Goal: Task Accomplishment & Management: Manage account settings

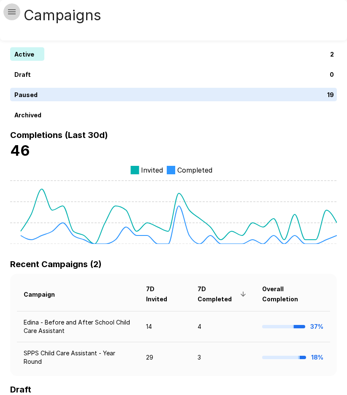
click at [10, 11] on icon "button" at bounding box center [12, 12] width 10 height 10
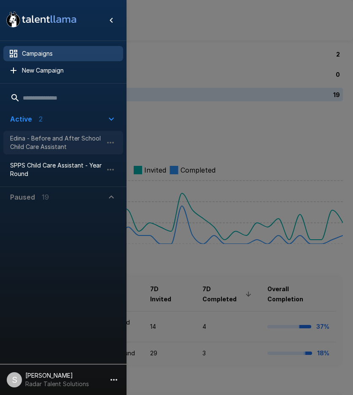
click at [54, 142] on span "Edina - Before and After School Child Care Assistant" at bounding box center [56, 142] width 93 height 17
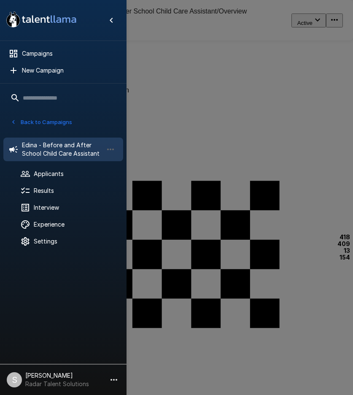
click at [204, 159] on div at bounding box center [176, 197] width 353 height 395
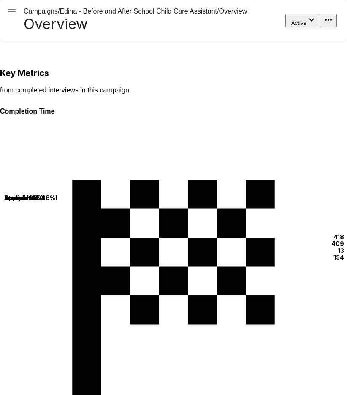
click at [166, 157] on div "154" at bounding box center [175, 257] width 350 height 395
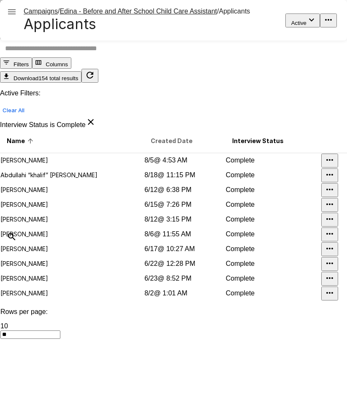
click at [151, 146] on span "Created Date" at bounding box center [172, 141] width 42 height 10
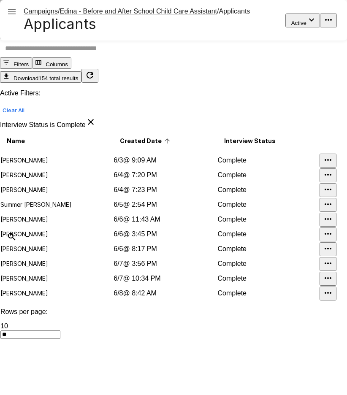
click at [125, 146] on span "Created Date" at bounding box center [146, 141] width 53 height 10
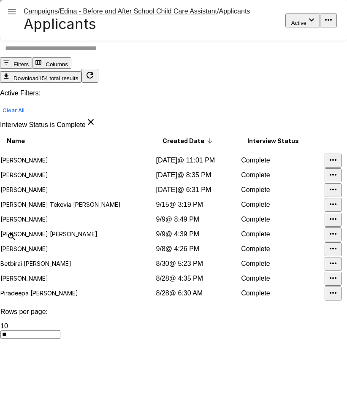
click at [47, 194] on p "Camila Vasquez" at bounding box center [77, 190] width 155 height 8
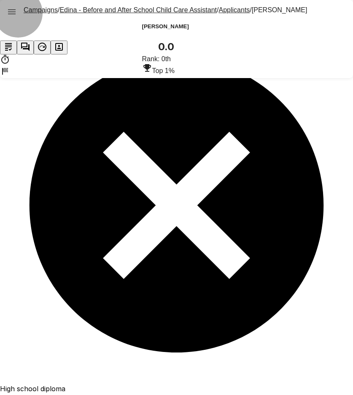
click at [30, 51] on icon "button" at bounding box center [25, 47] width 8 height 8
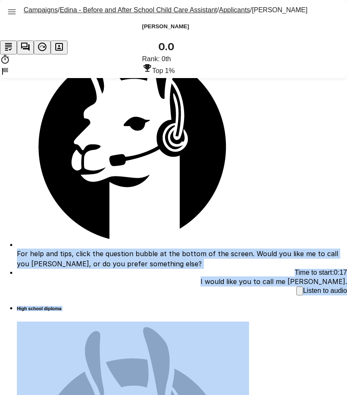
scroll to position [91, 0]
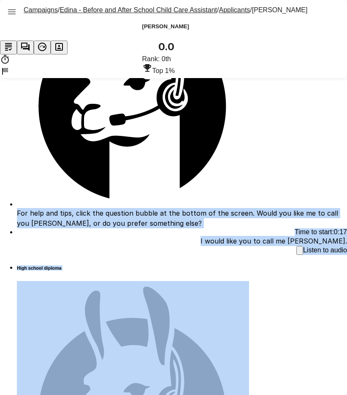
drag, startPoint x: 59, startPoint y: 197, endPoint x: 246, endPoint y: 338, distance: 234.5
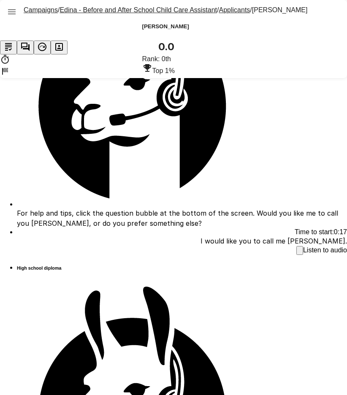
click at [81, 8] on u "Edina - Before and After School Child Care Assistant" at bounding box center [138, 9] width 157 height 7
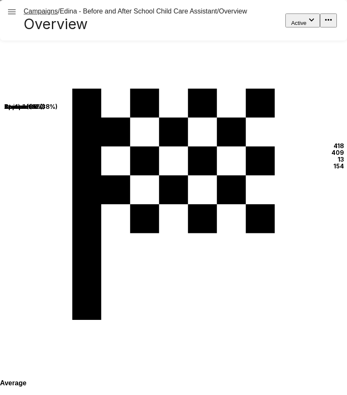
click at [87, 64] on div "154" at bounding box center [175, 165] width 350 height 395
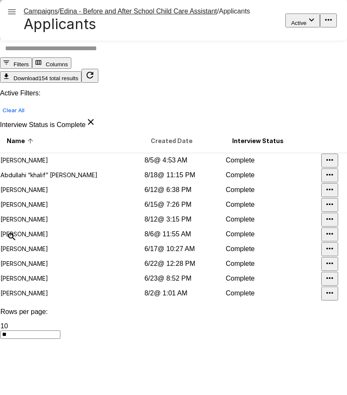
click at [151, 146] on span "Created Date" at bounding box center [172, 141] width 42 height 10
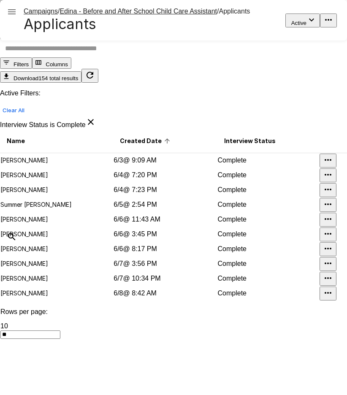
click at [131, 146] on span "Created Date" at bounding box center [146, 141] width 53 height 10
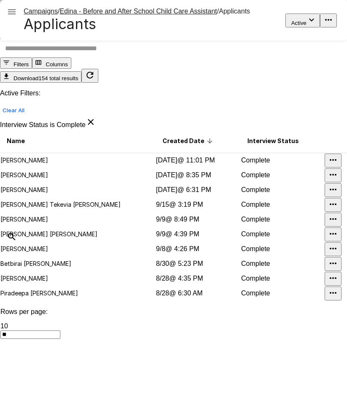
click at [156, 198] on td "Yesterday @ 6:31 PM" at bounding box center [198, 190] width 85 height 15
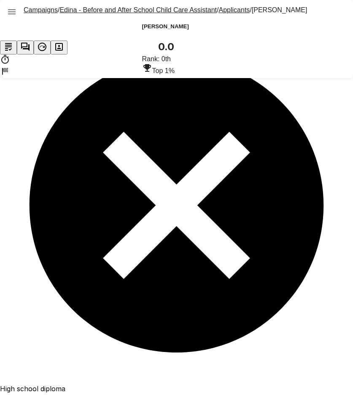
click at [87, 8] on u "Edina - Before and After School Child Care Assistant" at bounding box center [138, 9] width 157 height 7
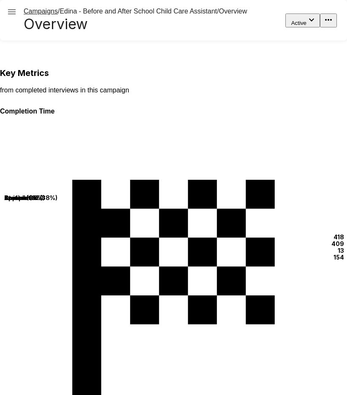
click at [69, 154] on div "154" at bounding box center [175, 257] width 350 height 395
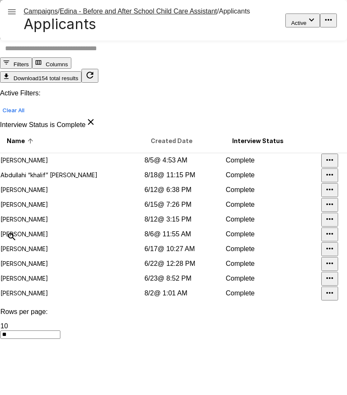
click at [151, 146] on span "Created Date" at bounding box center [172, 141] width 42 height 10
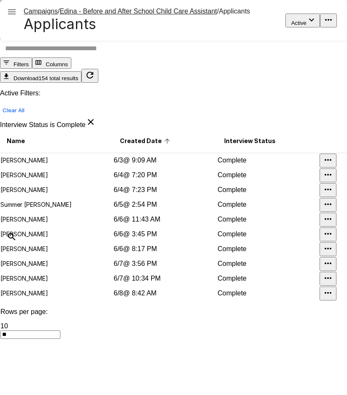
click at [130, 146] on span "Created Date" at bounding box center [146, 141] width 53 height 10
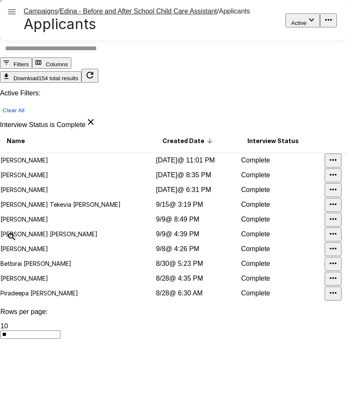
click at [156, 183] on td "Yesterday @ 8:35 PM" at bounding box center [198, 175] width 85 height 15
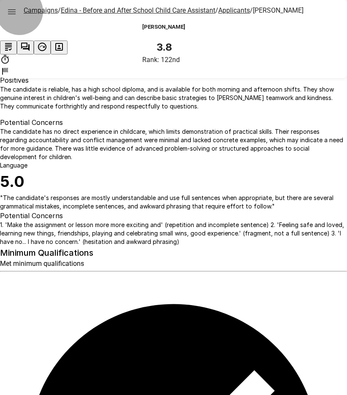
click at [30, 51] on icon "button" at bounding box center [25, 47] width 8 height 8
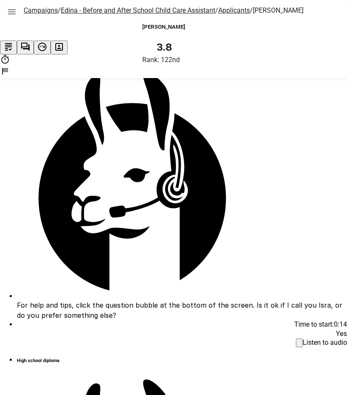
scroll to position [549, 0]
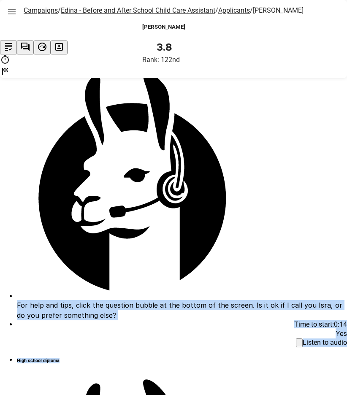
drag, startPoint x: 57, startPoint y: 198, endPoint x: 195, endPoint y: 287, distance: 164.4
drag, startPoint x: 134, startPoint y: 258, endPoint x: 110, endPoint y: 248, distance: 25.9
click at [133, 320] on div "Time to start : 0 : 14 Yes Listen to audio" at bounding box center [182, 333] width 330 height 27
click at [64, 300] on p "For help and tips, click the question bubble at the bottom of the screen. Is it…" at bounding box center [182, 310] width 330 height 20
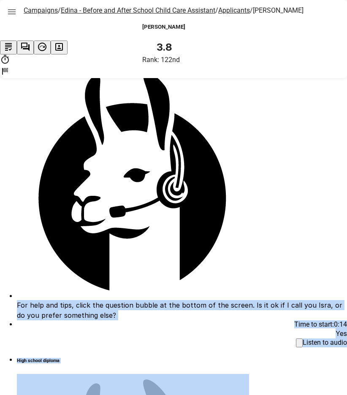
scroll to position [51, 0]
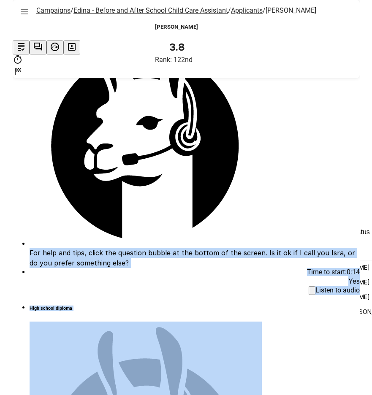
scroll to position [91, 0]
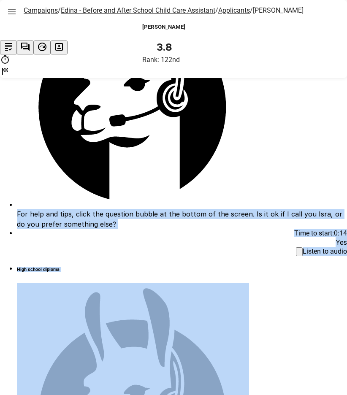
drag, startPoint x: 58, startPoint y: 198, endPoint x: 286, endPoint y: 350, distance: 274.0
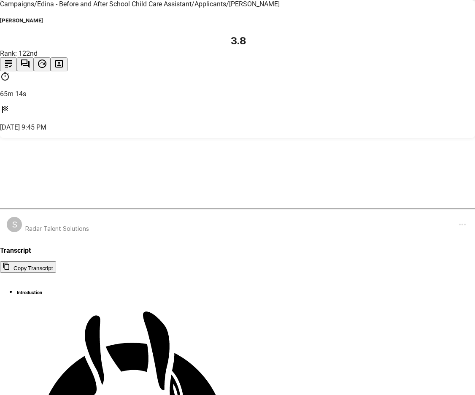
scroll to position [1560, 0]
click at [192, 8] on u "Edina - Before and After School Child Care Assistant" at bounding box center [114, 4] width 154 height 8
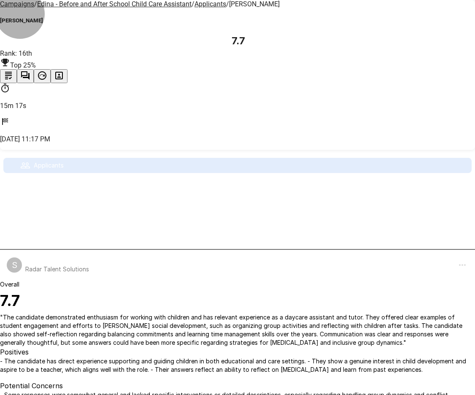
click at [30, 71] on icon "button" at bounding box center [25, 75] width 8 height 8
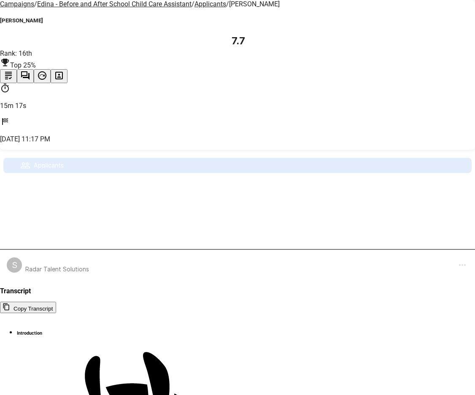
scroll to position [591, 0]
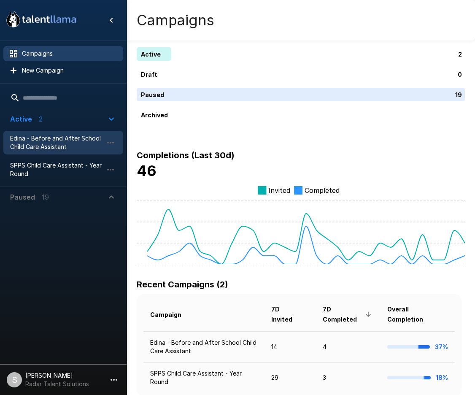
click at [44, 145] on span "Edina - Before and After School Child Care Assistant" at bounding box center [56, 142] width 93 height 17
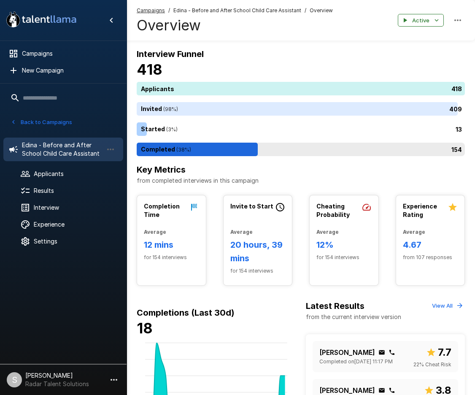
click at [234, 151] on div "154" at bounding box center [303, 150] width 332 height 14
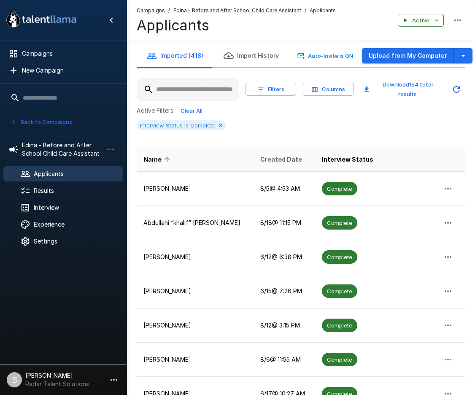
click at [260, 161] on span "Created Date" at bounding box center [281, 159] width 42 height 10
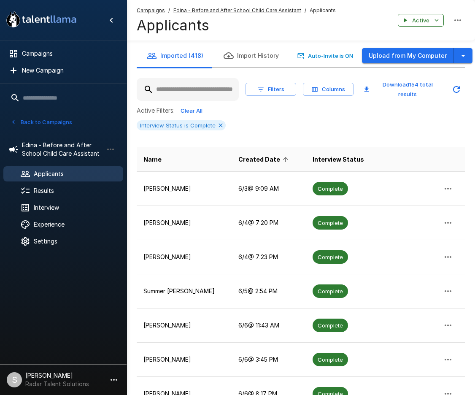
click at [252, 161] on span "Created Date" at bounding box center [264, 159] width 53 height 10
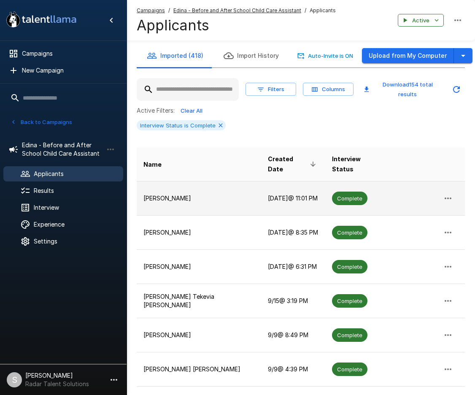
click at [180, 194] on p "[PERSON_NAME]" at bounding box center [198, 198] width 111 height 8
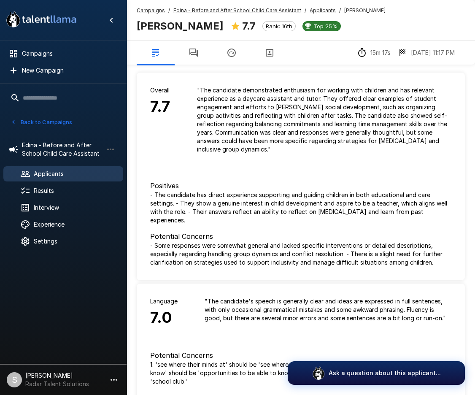
click at [194, 54] on icon "button" at bounding box center [194, 53] width 10 height 10
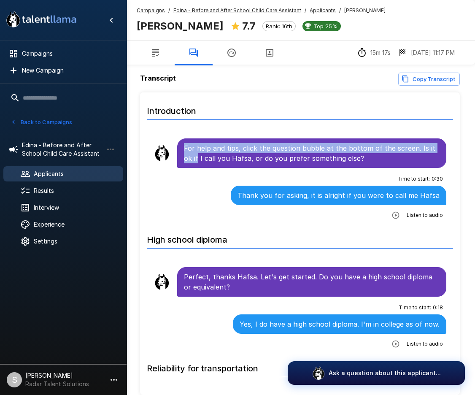
drag, startPoint x: 183, startPoint y: 145, endPoint x: 198, endPoint y: 163, distance: 23.7
click at [198, 163] on div "For help and tips, click the question bubble at the bottom of the screen. Is it…" at bounding box center [311, 153] width 269 height 30
click at [191, 153] on p "For help and tips, click the question bubble at the bottom of the screen. Is it…" at bounding box center [312, 153] width 256 height 20
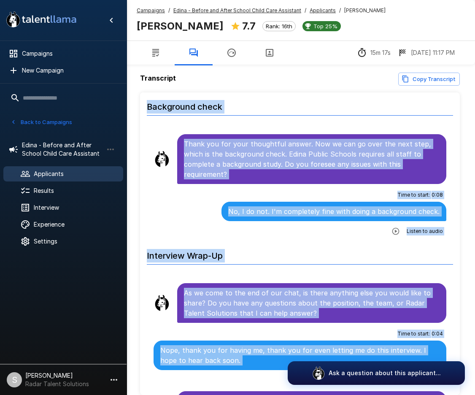
scroll to position [41, 0]
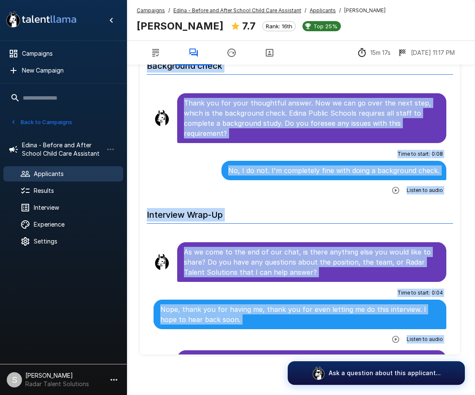
drag, startPoint x: 184, startPoint y: 147, endPoint x: 424, endPoint y: 335, distance: 304.2
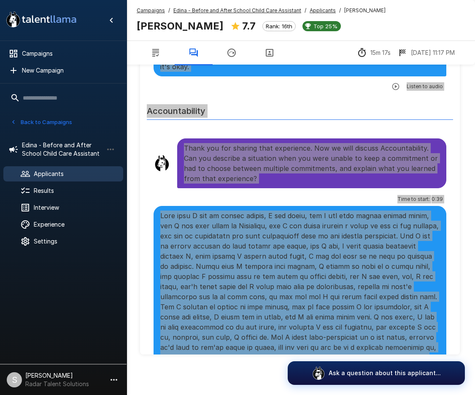
scroll to position [1338, 0]
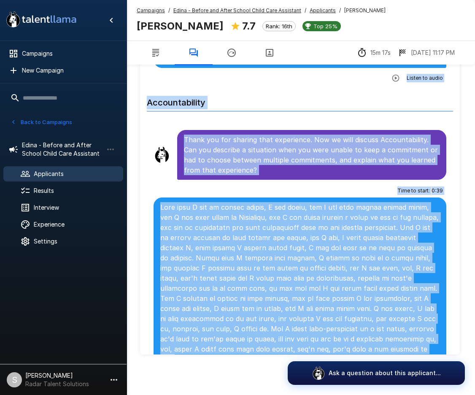
click at [281, 262] on p at bounding box center [299, 283] width 279 height 162
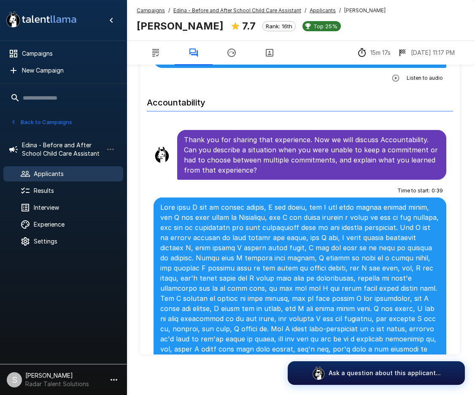
click at [197, 356] on div "Transcript Copy Transcript Introduction For help and tips, click the question b…" at bounding box center [301, 193] width 328 height 336
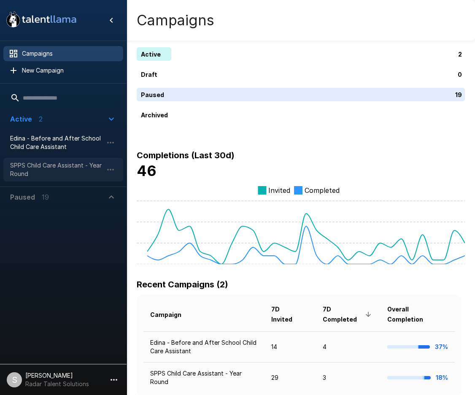
click at [41, 167] on span "SPPS Child Care Assistant - Year Round" at bounding box center [56, 169] width 93 height 17
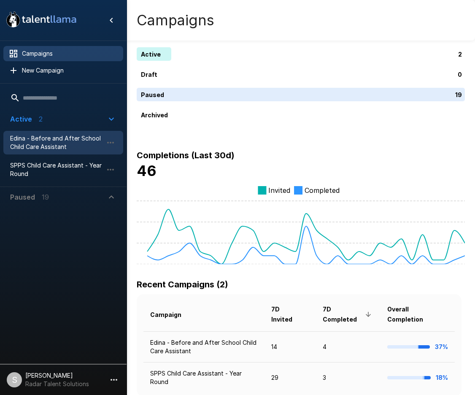
drag, startPoint x: 41, startPoint y: 146, endPoint x: 78, endPoint y: 143, distance: 37.3
click at [41, 146] on span "Edina - Before and After School Child Care Assistant" at bounding box center [56, 142] width 93 height 17
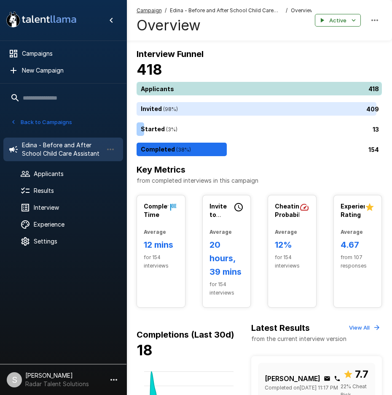
click at [161, 88] on div "418" at bounding box center [261, 89] width 249 height 14
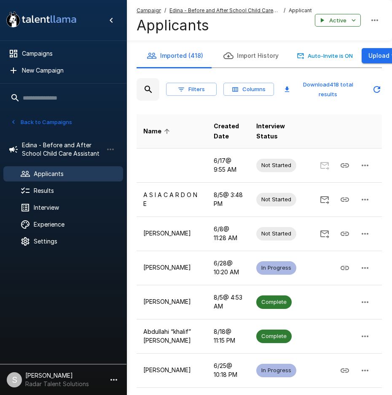
click at [154, 89] on input "text" at bounding box center [148, 89] width 23 height 15
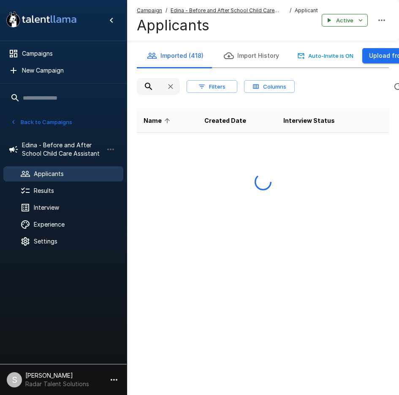
scroll to position [0, 11]
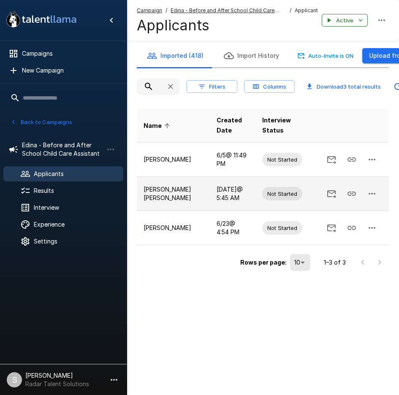
click at [377, 193] on button "button" at bounding box center [372, 194] width 20 height 20
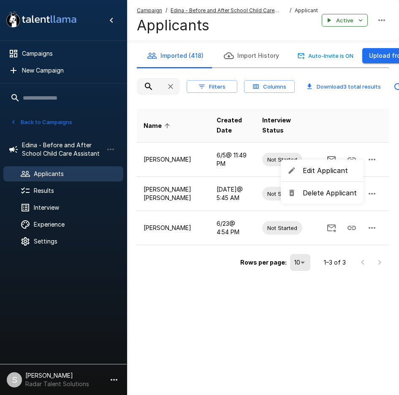
click at [341, 195] on span "Delete Applicant" at bounding box center [330, 193] width 54 height 10
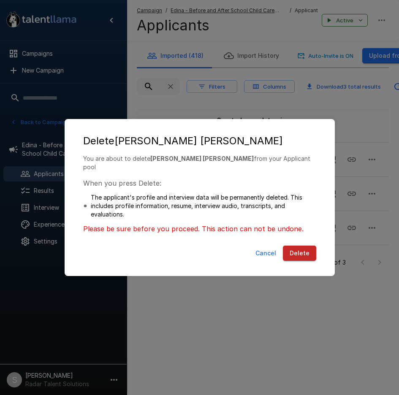
click at [301, 249] on button "Delete" at bounding box center [299, 254] width 33 height 16
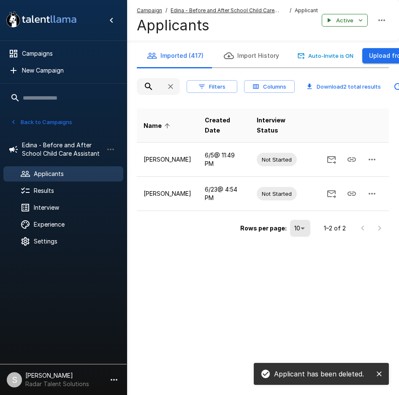
click at [159, 86] on input "****" at bounding box center [148, 86] width 23 height 15
click at [155, 86] on input "****" at bounding box center [148, 86] width 23 height 15
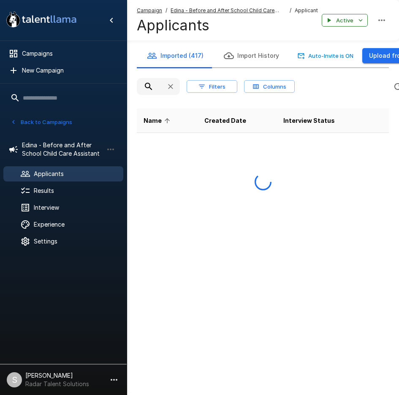
scroll to position [0, 14]
type input "********"
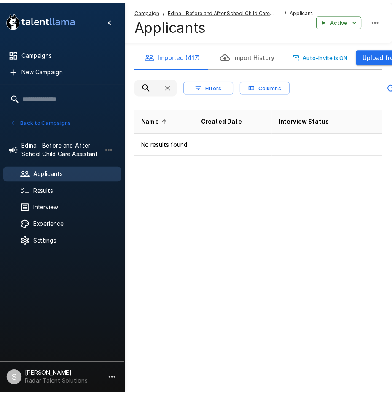
scroll to position [0, 0]
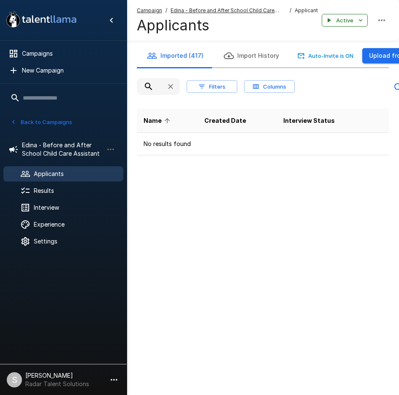
click at [170, 88] on icon "button" at bounding box center [170, 86] width 8 height 8
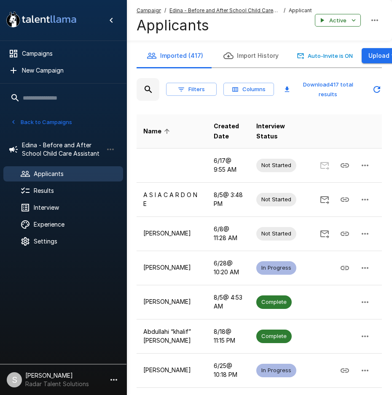
click at [156, 89] on input "text" at bounding box center [148, 89] width 23 height 15
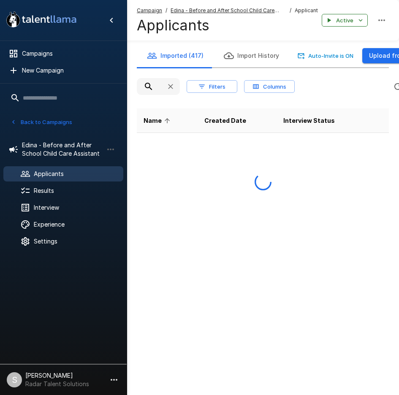
scroll to position [0, 13]
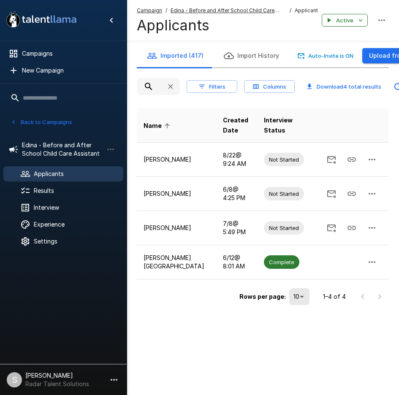
click at [158, 89] on input "****" at bounding box center [148, 86] width 23 height 15
type input "****"
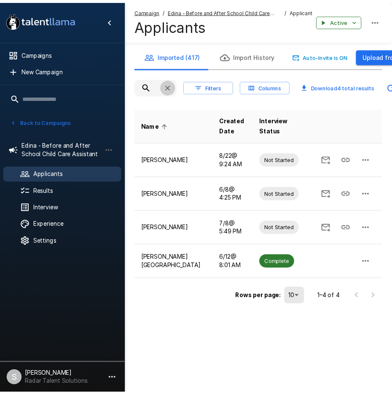
scroll to position [0, 0]
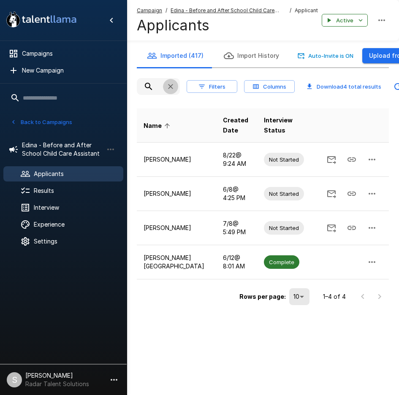
click at [169, 86] on icon "button" at bounding box center [170, 86] width 8 height 8
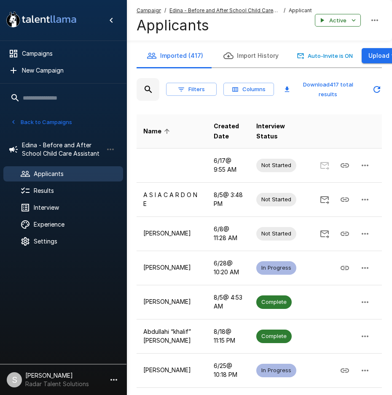
click at [154, 89] on input "text" at bounding box center [148, 89] width 23 height 15
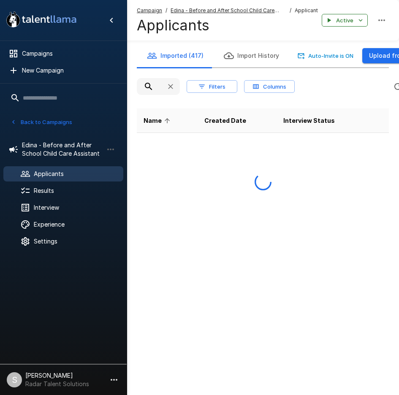
scroll to position [0, 11]
type input "***"
click at [172, 85] on icon "button" at bounding box center [170, 86] width 5 height 5
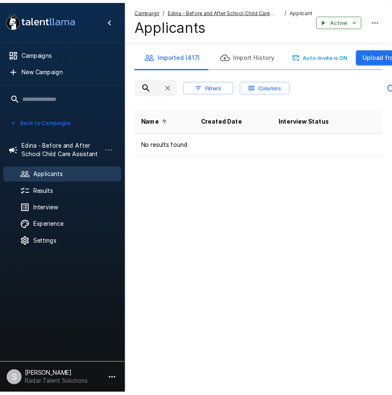
scroll to position [0, 0]
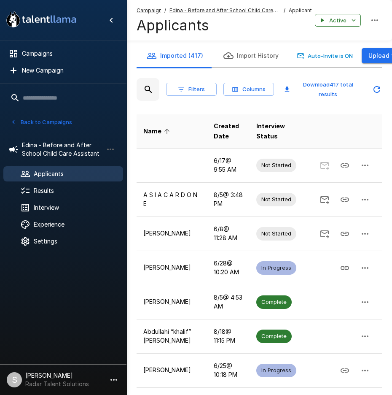
click at [157, 87] on input "text" at bounding box center [148, 89] width 23 height 15
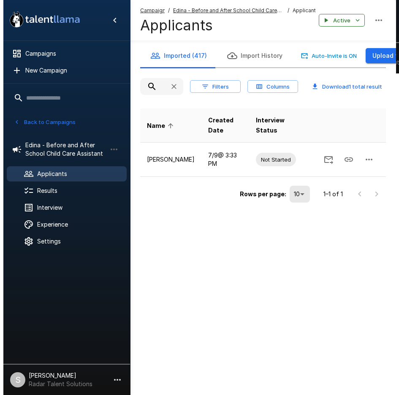
scroll to position [0, 13]
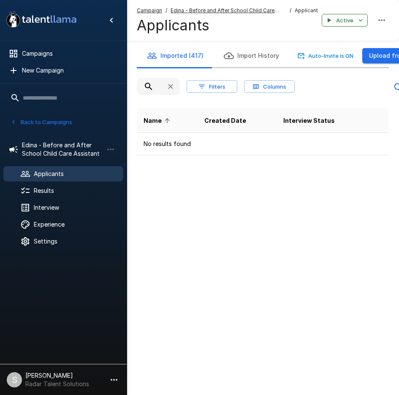
click at [157, 87] on input "****" at bounding box center [148, 86] width 23 height 15
type input "****"
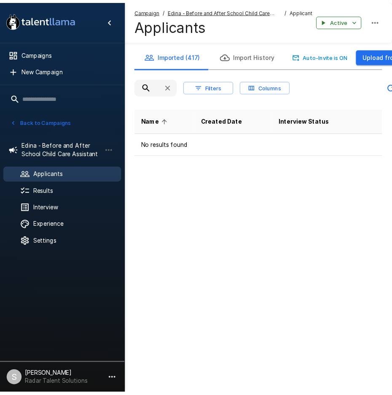
scroll to position [0, 0]
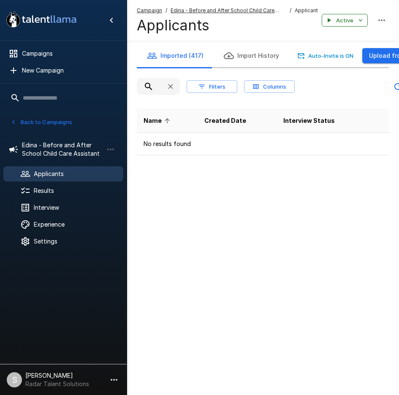
click at [168, 88] on icon "button" at bounding box center [170, 86] width 5 height 5
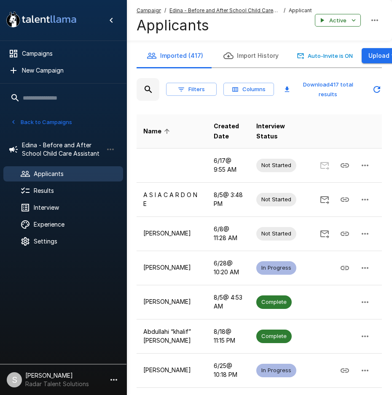
click at [155, 88] on input "text" at bounding box center [148, 89] width 23 height 15
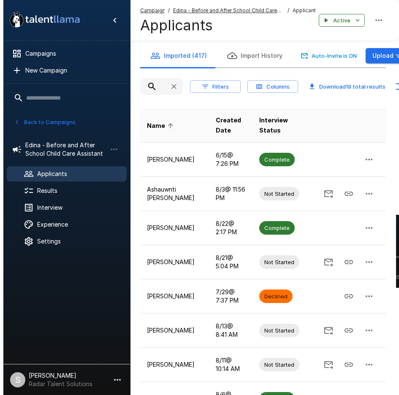
scroll to position [0, 10]
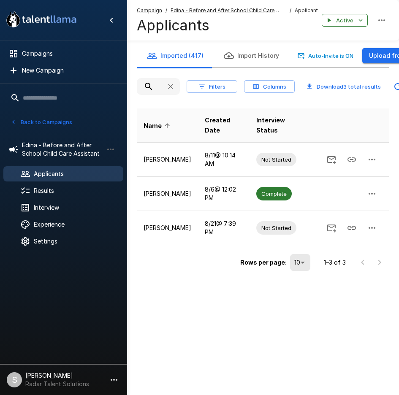
type input "***"
click at [172, 87] on icon "button" at bounding box center [170, 86] width 8 height 8
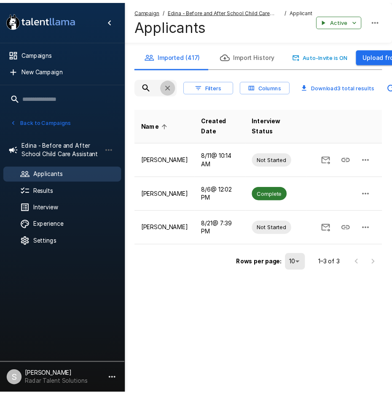
scroll to position [0, 0]
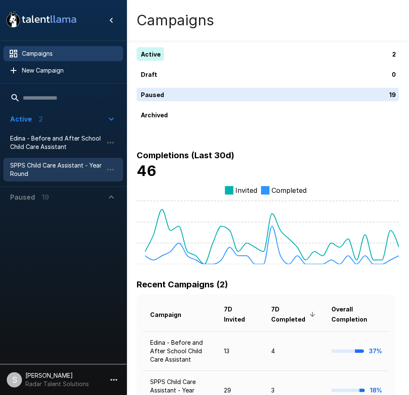
drag, startPoint x: 54, startPoint y: 164, endPoint x: 57, endPoint y: 159, distance: 5.9
click at [54, 164] on span "SPPS Child Care Assistant - Year Round" at bounding box center [56, 169] width 93 height 17
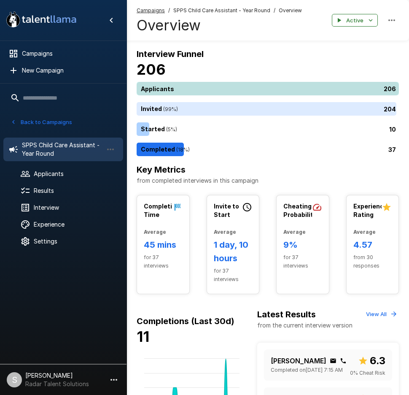
click at [176, 89] on div "206" at bounding box center [270, 89] width 266 height 14
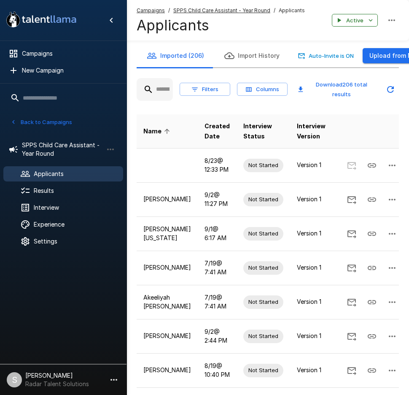
click at [156, 86] on input "text" at bounding box center [155, 89] width 36 height 15
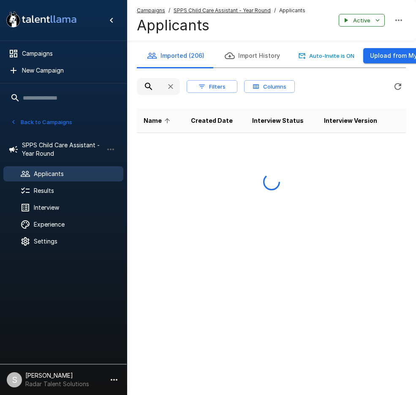
scroll to position [0, 10]
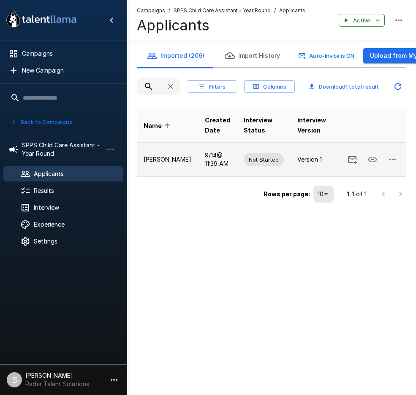
type input "*****"
click at [392, 160] on icon "button" at bounding box center [392, 160] width 7 height 2
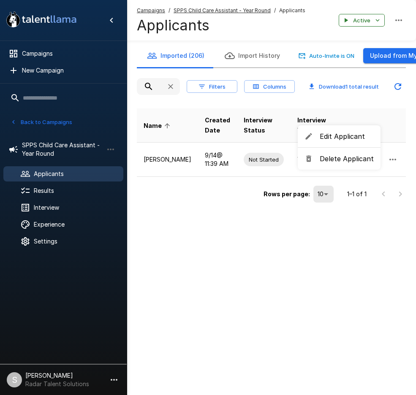
click at [346, 161] on span "Delete Applicant" at bounding box center [346, 159] width 54 height 10
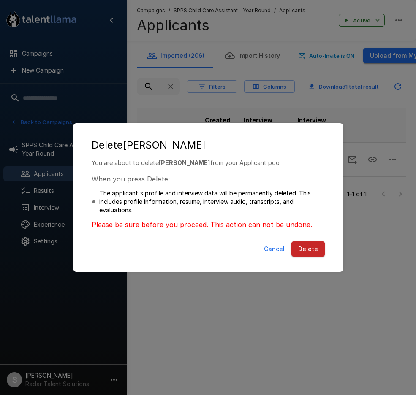
click at [306, 252] on button "Delete" at bounding box center [307, 249] width 33 height 16
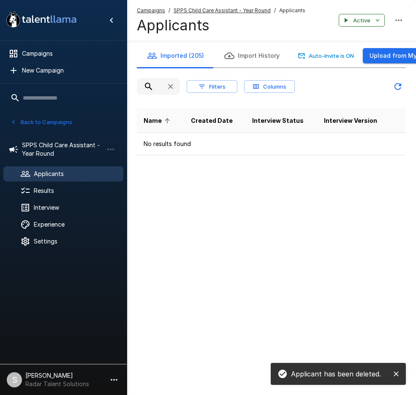
click at [172, 86] on icon "button" at bounding box center [170, 86] width 8 height 8
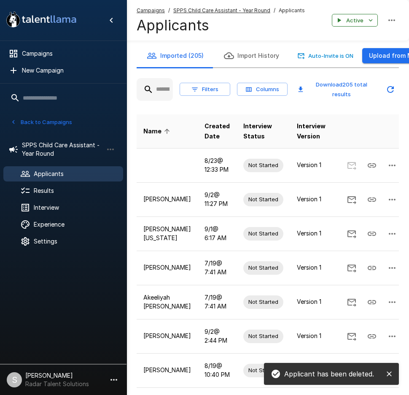
click at [159, 89] on input "text" at bounding box center [155, 89] width 36 height 15
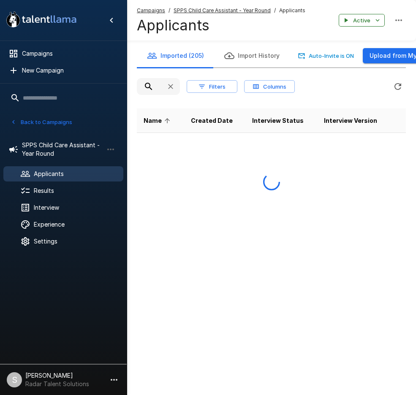
scroll to position [0, 21]
type input "*******"
